Goal: Find contact information: Find contact information

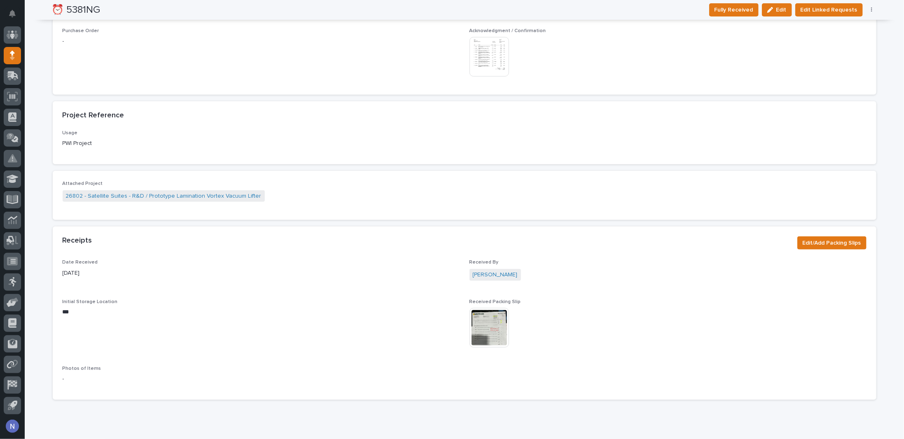
scroll to position [539, 0]
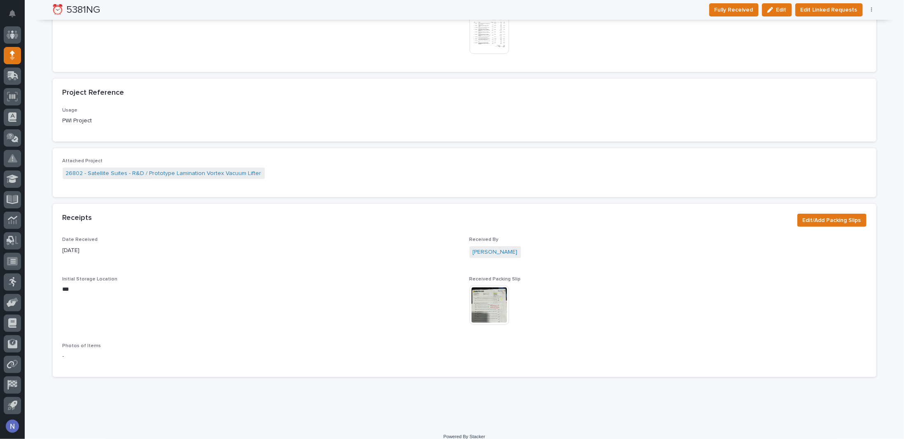
click at [495, 292] on img at bounding box center [489, 305] width 40 height 40
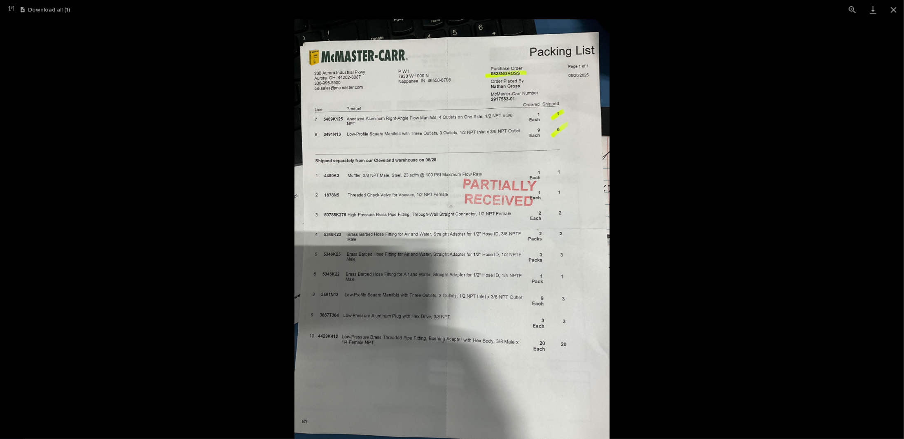
click at [192, 207] on picture at bounding box center [452, 229] width 904 height 420
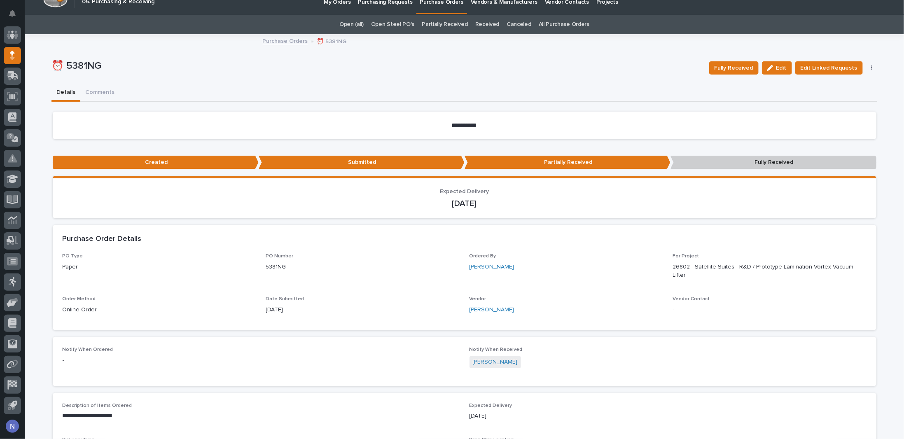
scroll to position [0, 0]
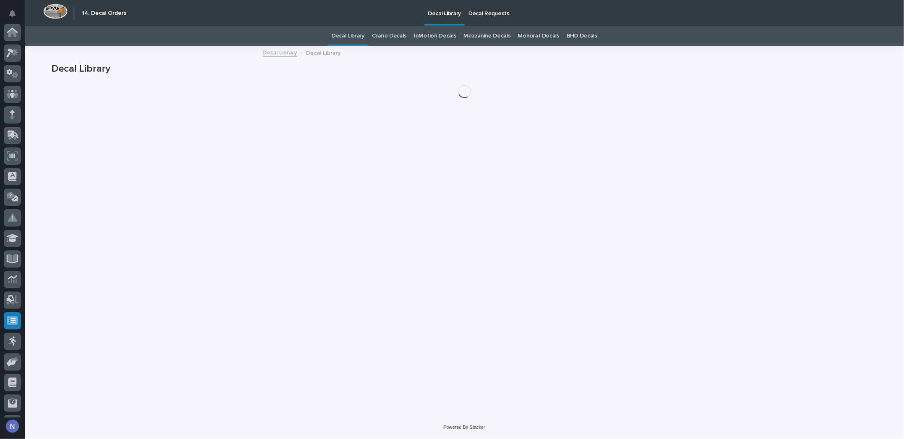
scroll to position [59, 0]
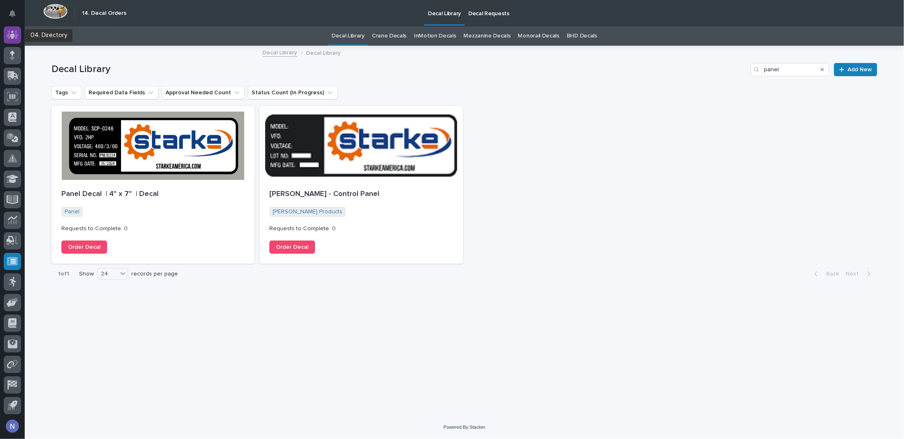
click at [11, 36] on icon at bounding box center [12, 34] width 5 height 8
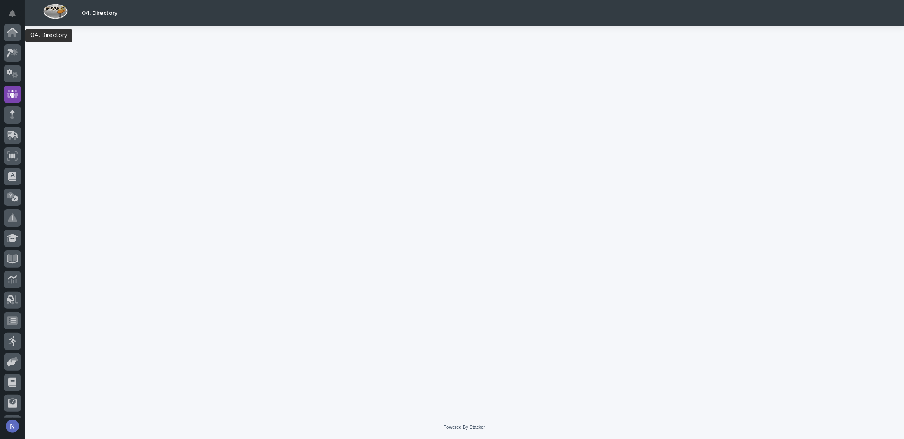
scroll to position [59, 0]
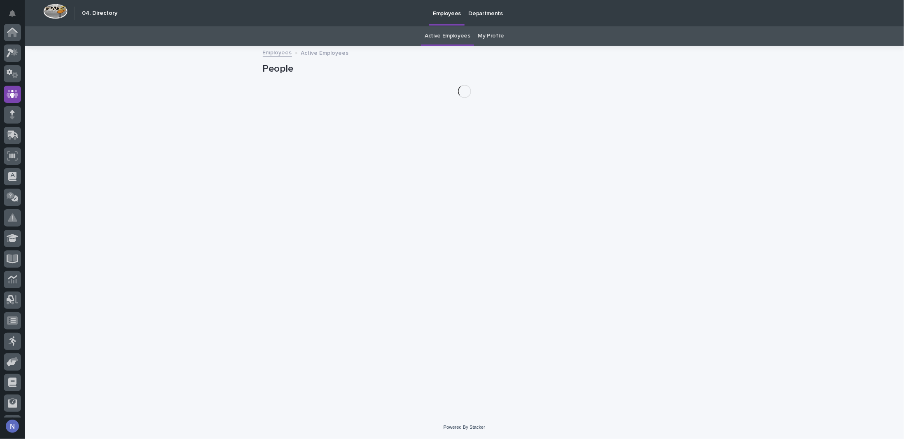
scroll to position [59, 0]
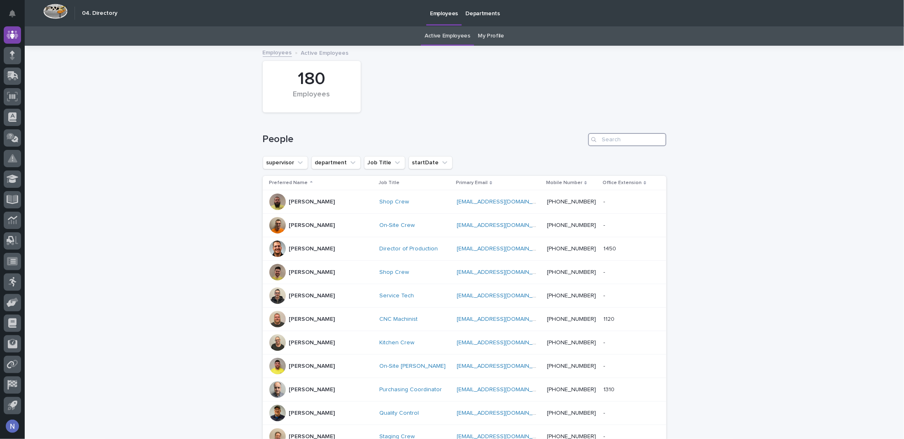
click at [607, 140] on input "Search" at bounding box center [627, 139] width 78 height 13
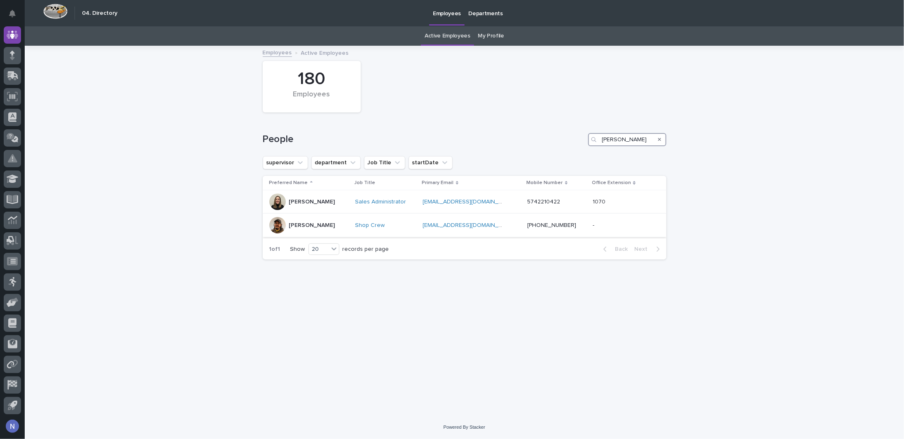
type input "moore"
click at [313, 224] on p "Nicholas Moore" at bounding box center [312, 225] width 46 height 7
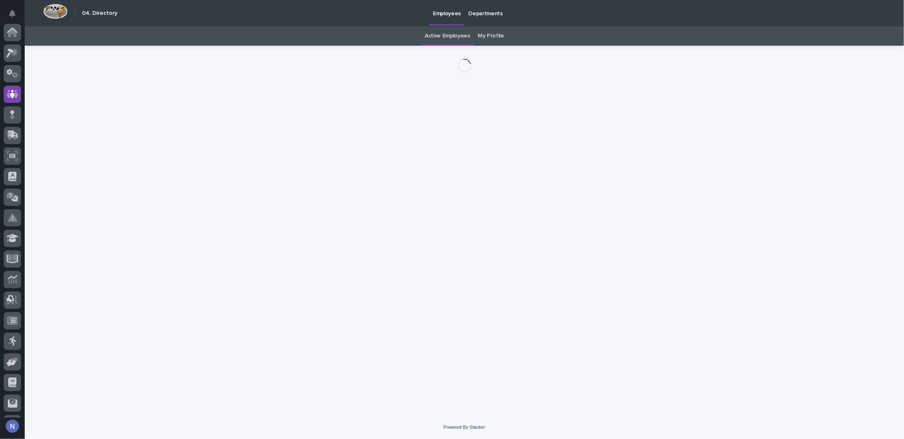
scroll to position [59, 0]
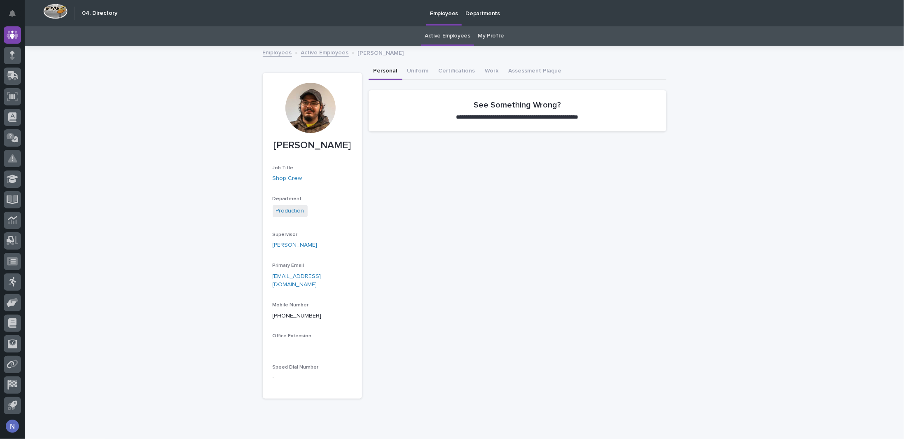
click at [231, 74] on div "**********" at bounding box center [464, 243] width 879 height 393
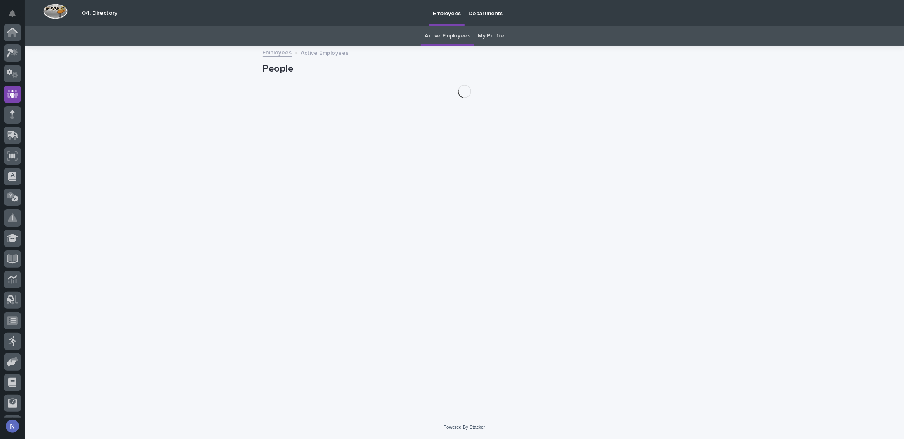
scroll to position [59, 0]
